Goal: Information Seeking & Learning: Learn about a topic

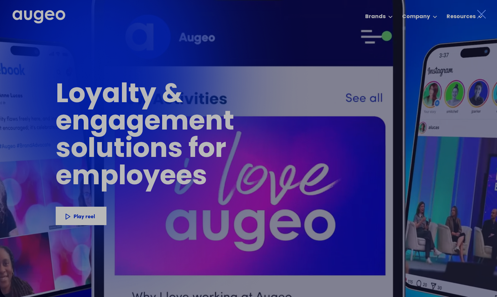
click at [479, 14] on icon at bounding box center [482, 14] width 10 height 10
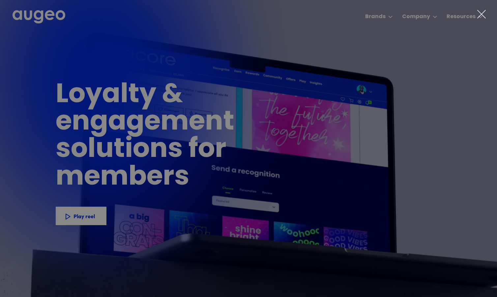
click at [483, 14] on icon at bounding box center [482, 14] width 10 height 10
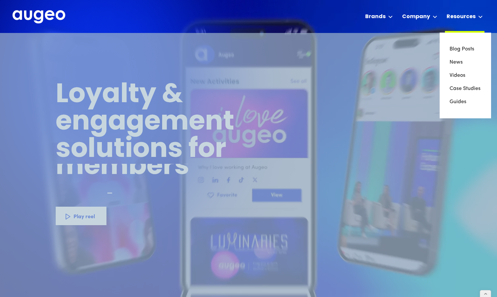
click at [470, 20] on div "Resources" at bounding box center [461, 17] width 29 height 8
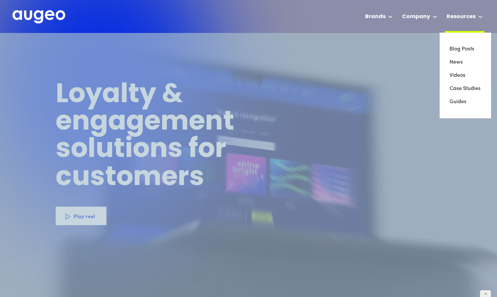
click at [470, 15] on div "Resources" at bounding box center [461, 17] width 29 height 8
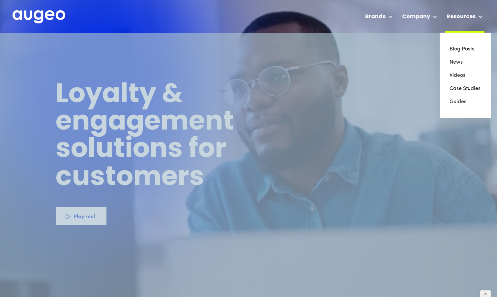
click at [467, 16] on div "Resources" at bounding box center [461, 17] width 29 height 8
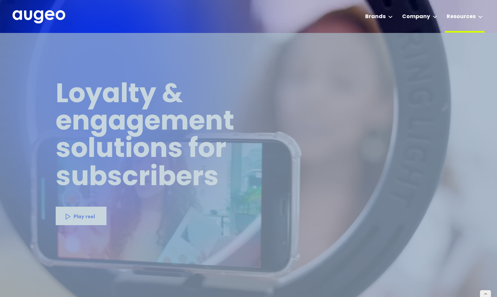
click at [478, 17] on icon at bounding box center [480, 16] width 5 height 3
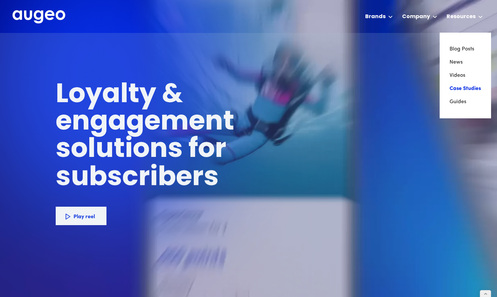
click at [461, 85] on link "Case Studies" at bounding box center [466, 88] width 32 height 13
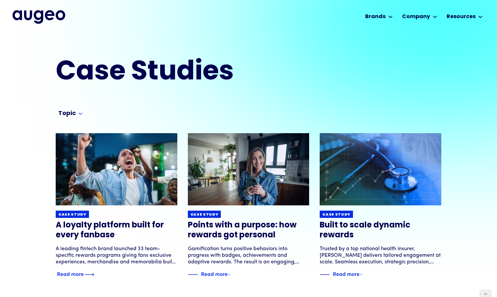
click at [134, 184] on img at bounding box center [117, 169] width 146 height 87
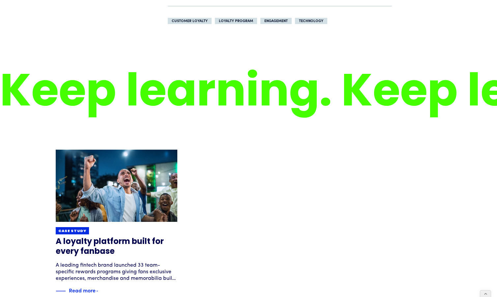
scroll to position [845, 0]
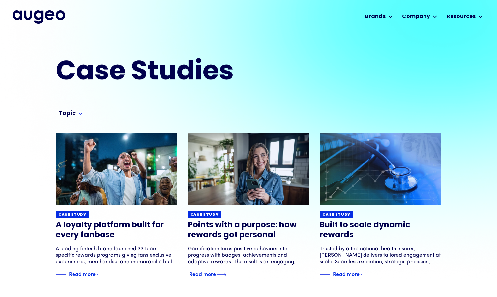
click at [263, 187] on img at bounding box center [249, 169] width 146 height 87
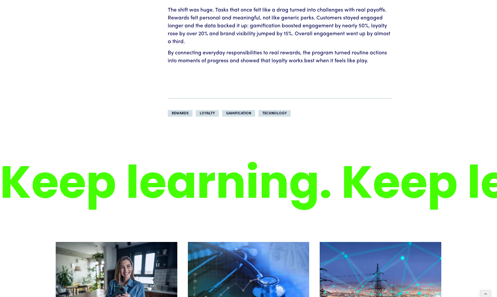
scroll to position [797, 0]
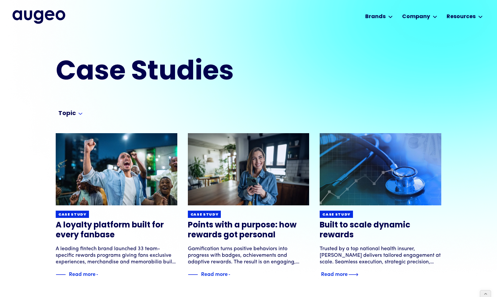
click at [360, 163] on img at bounding box center [380, 169] width 146 height 87
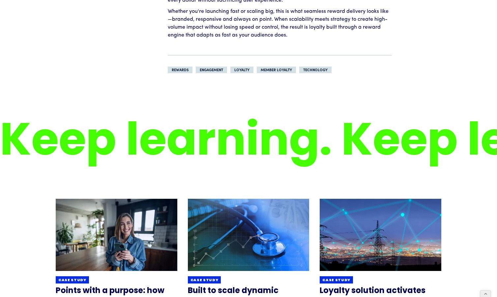
scroll to position [755, 0]
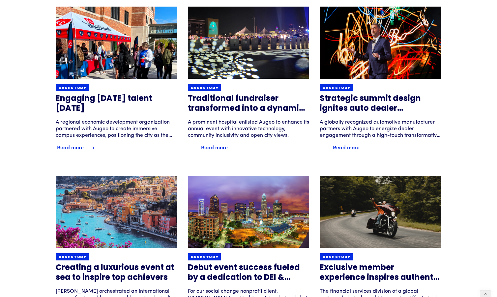
click at [138, 57] on img at bounding box center [117, 42] width 146 height 87
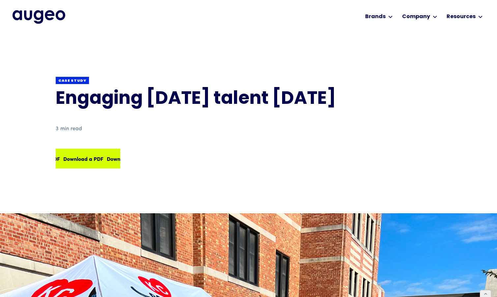
click at [104, 159] on div "Download a PDF Download a PDF Download a PDF Download a PDF" at bounding box center [104, 159] width 174 height 8
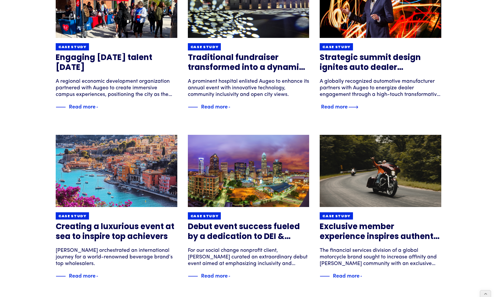
scroll to position [327, 0]
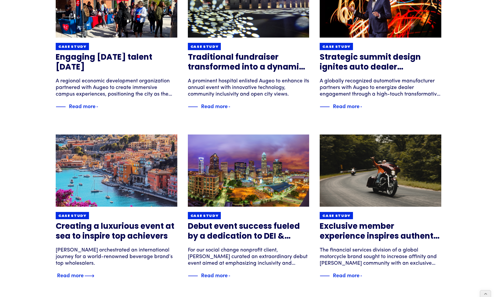
click at [139, 229] on h3 "Creating a luxurious event at sea to inspire top achievers" at bounding box center [117, 232] width 122 height 20
